Goal: Information Seeking & Learning: Understand process/instructions

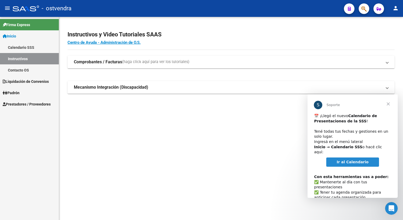
click at [163, 152] on mat-sidenav-content "Instructivos y Video Tutoriales SAAS Centro de Ayuda - Administración de O.S. C…" at bounding box center [231, 118] width 344 height 203
click at [25, 106] on span "Prestadores / Proveedores" at bounding box center [27, 104] width 48 height 6
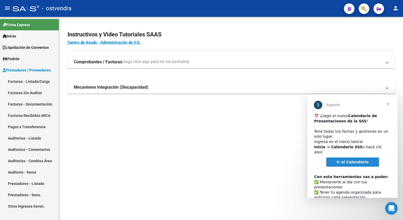
click at [388, 103] on span "Cerrar" at bounding box center [388, 104] width 19 height 19
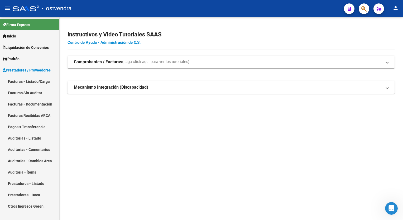
click at [200, 153] on mat-sidenav-content "Instructivos y Video Tutoriales SAAS Centro de Ayuda - Administración de O.S. C…" at bounding box center [231, 118] width 344 height 203
click at [186, 145] on mat-sidenav-content "Instructivos y Video Tutoriales SAAS Centro de Ayuda - Administración de O.S. C…" at bounding box center [231, 118] width 344 height 203
click at [21, 82] on link "Facturas - Listado/Carga" at bounding box center [29, 81] width 59 height 11
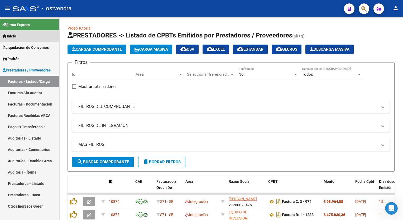
click at [15, 36] on span "Inicio" at bounding box center [9, 36] width 13 height 6
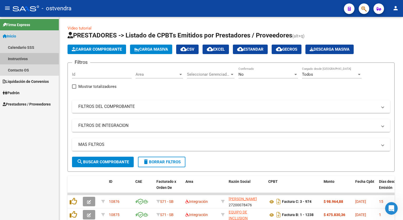
click at [22, 60] on link "Instructivos" at bounding box center [29, 58] width 59 height 11
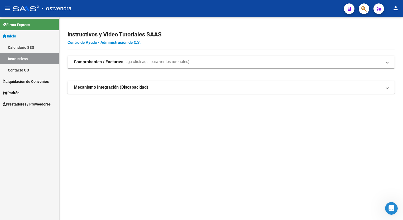
click at [97, 62] on strong "Comprobantes / Facturas" at bounding box center [98, 62] width 48 height 6
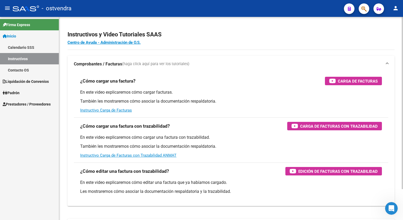
scroll to position [26, 0]
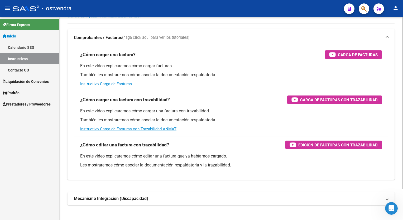
click at [87, 85] on link "Instructivo Carga de Facturas" at bounding box center [106, 84] width 52 height 5
